Goal: Task Accomplishment & Management: Manage account settings

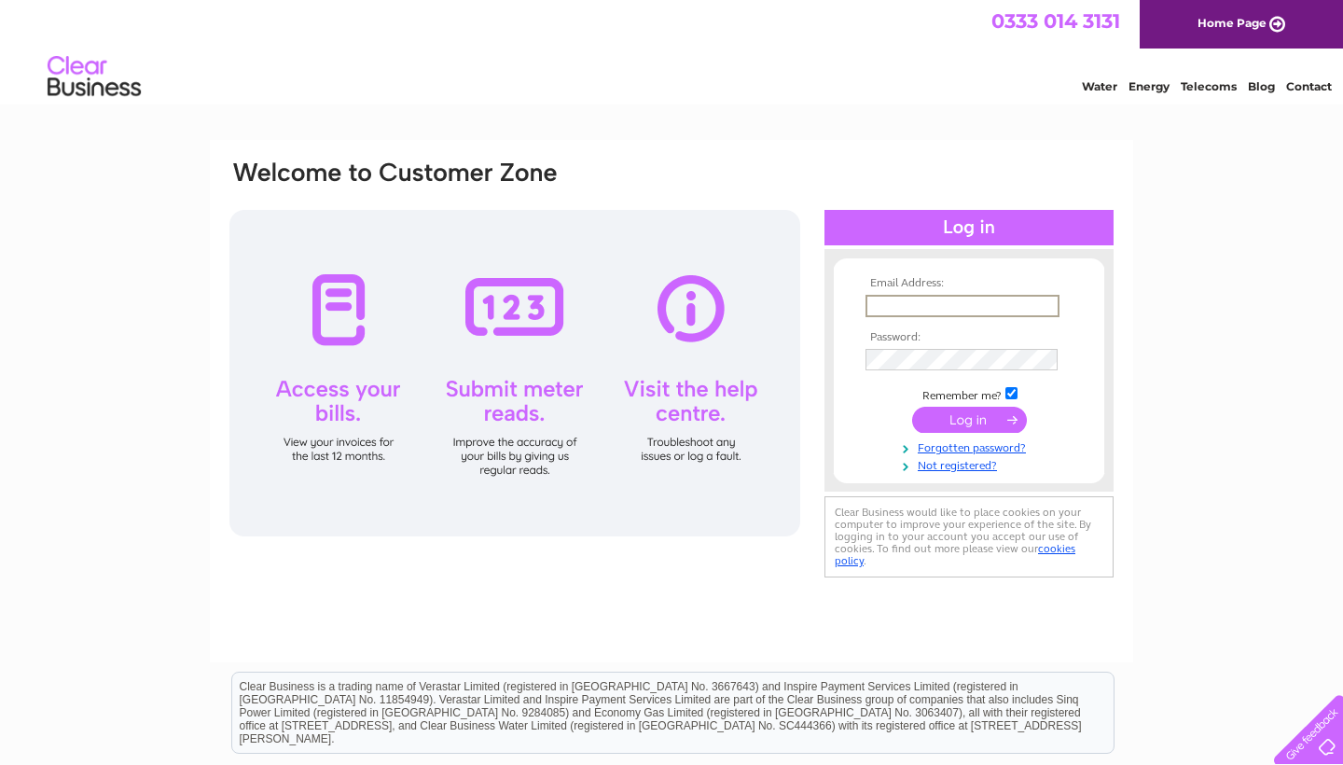
type input "craig@limelights.co.uk"
click at [969, 418] on input "submit" at bounding box center [969, 420] width 115 height 26
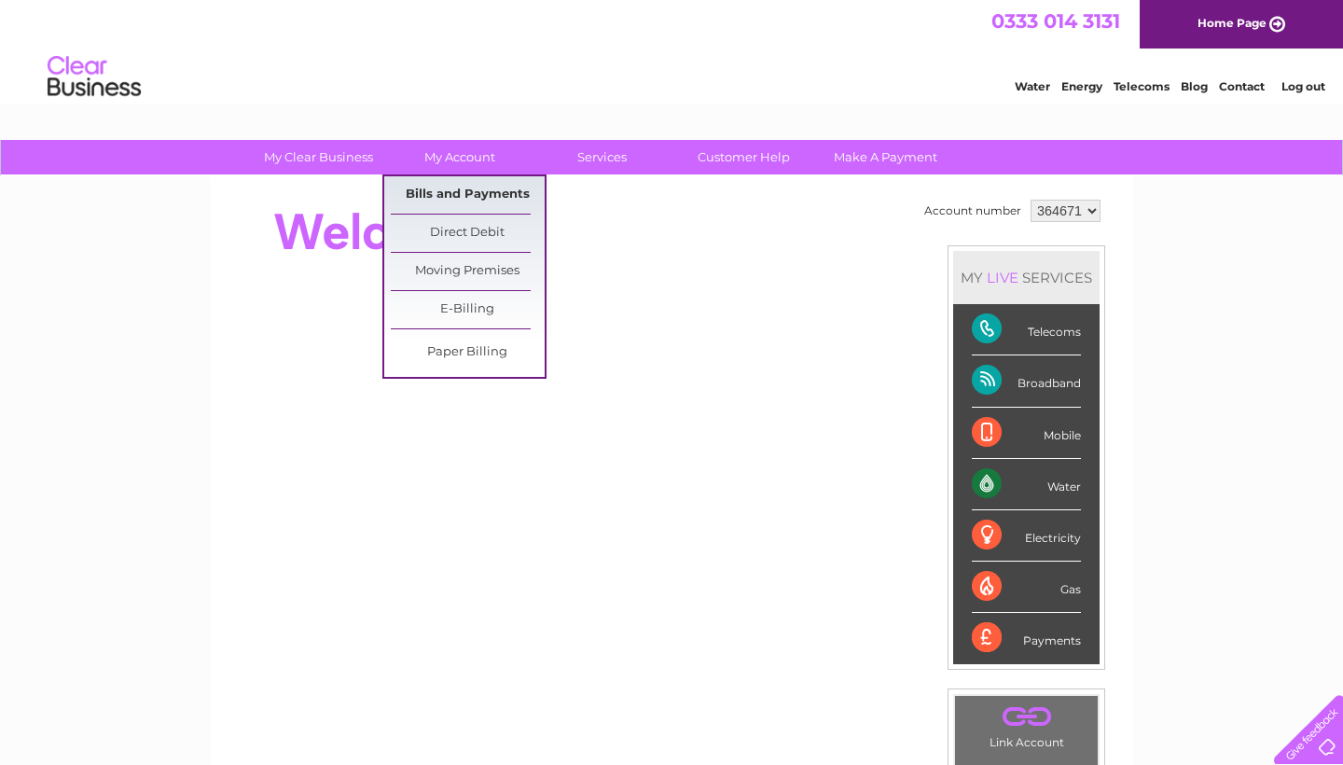
click at [466, 193] on link "Bills and Payments" at bounding box center [468, 194] width 154 height 37
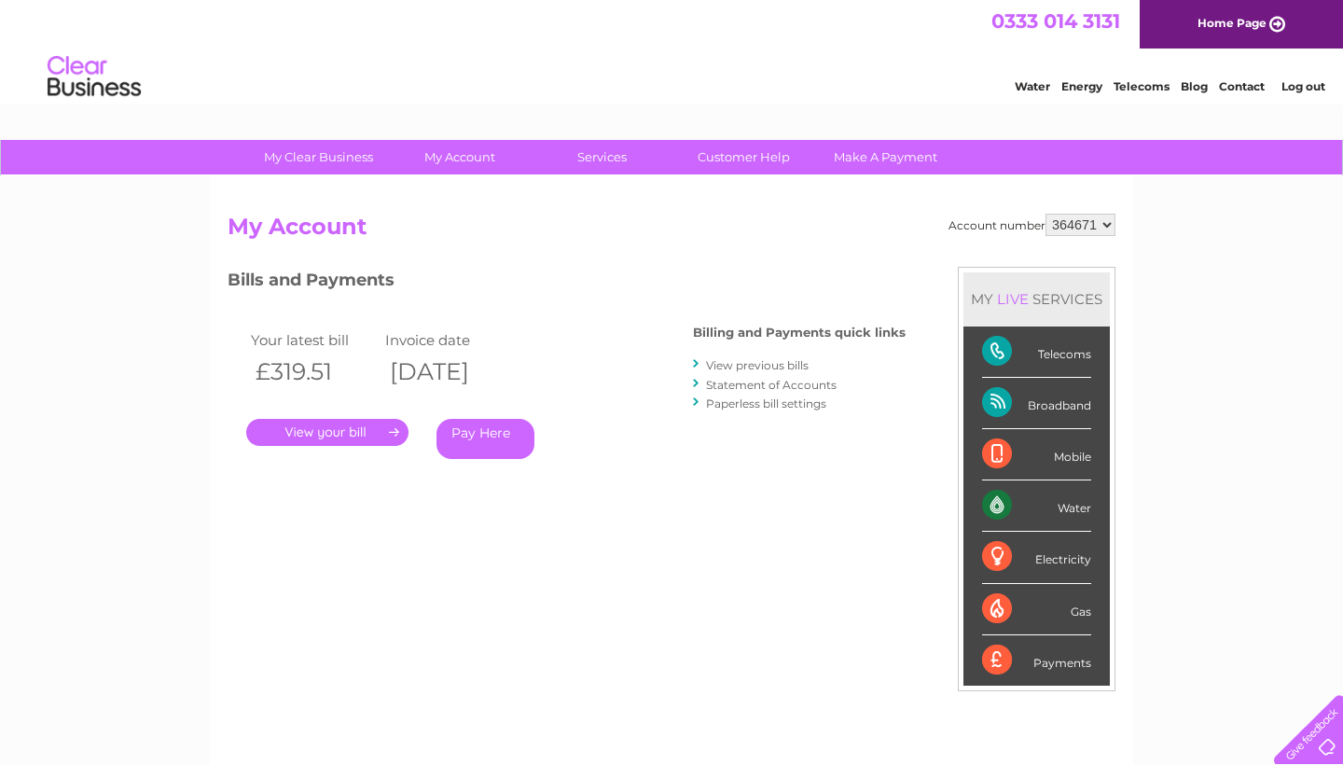
click at [346, 422] on link "." at bounding box center [327, 432] width 162 height 27
click at [345, 448] on div "Your latest bill Invoice date £319.51 11/08/2025 . Pay Here" at bounding box center [433, 397] width 410 height 177
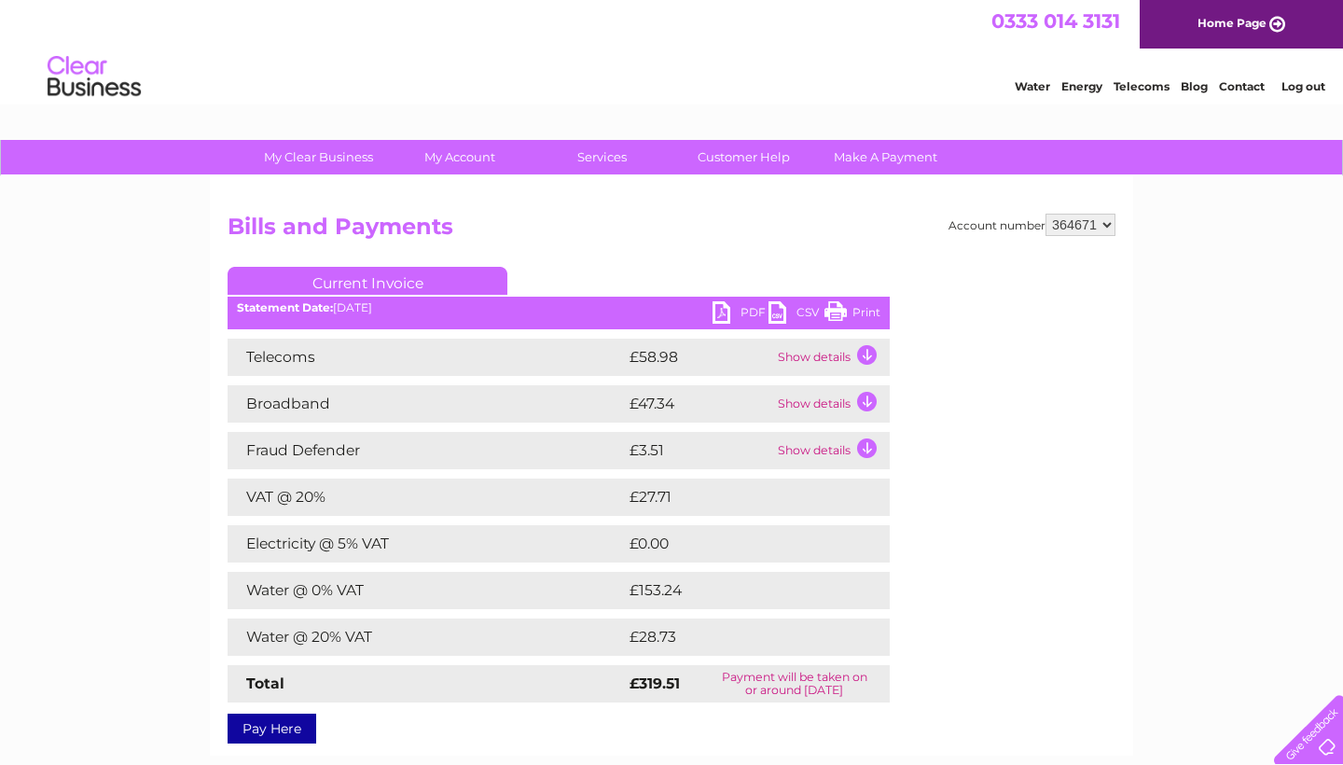
click at [724, 313] on link "PDF" at bounding box center [740, 314] width 56 height 27
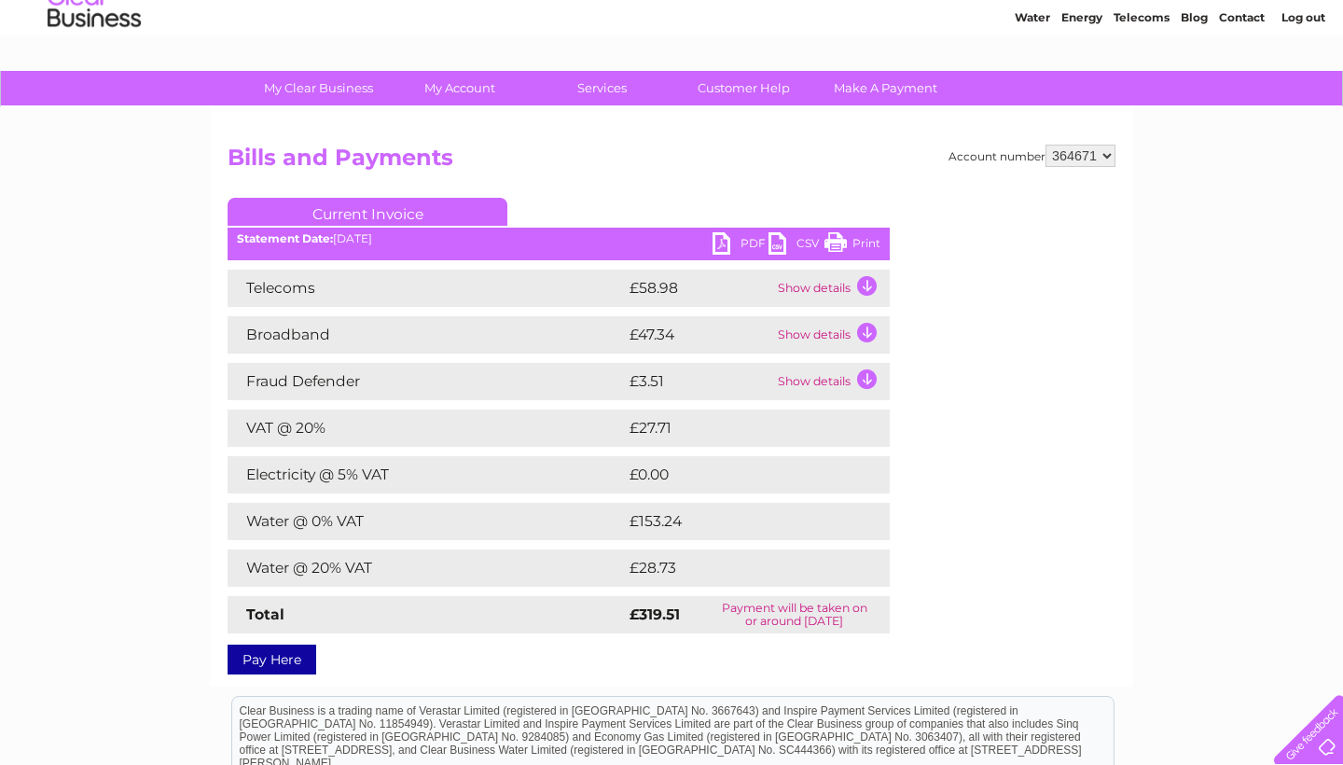
scroll to position [92, 0]
